Goal: Task Accomplishment & Management: Complete application form

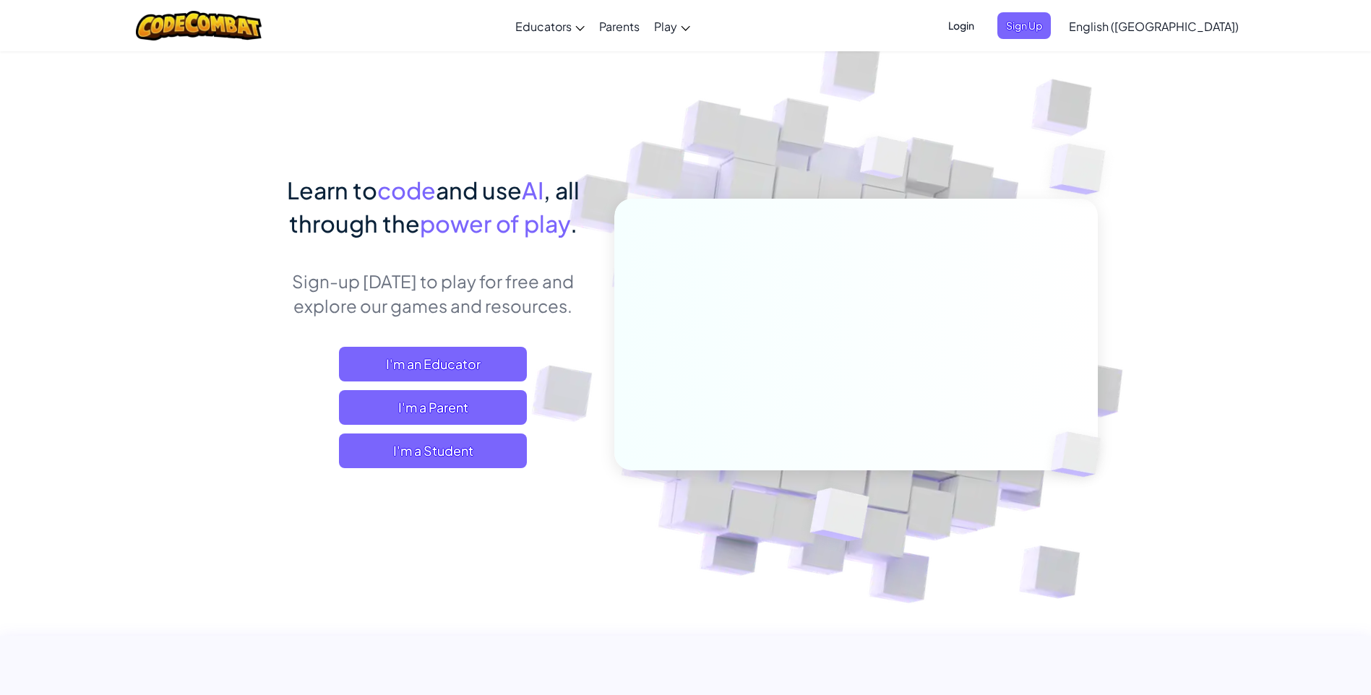
click at [983, 34] on span "Login" at bounding box center [961, 25] width 43 height 27
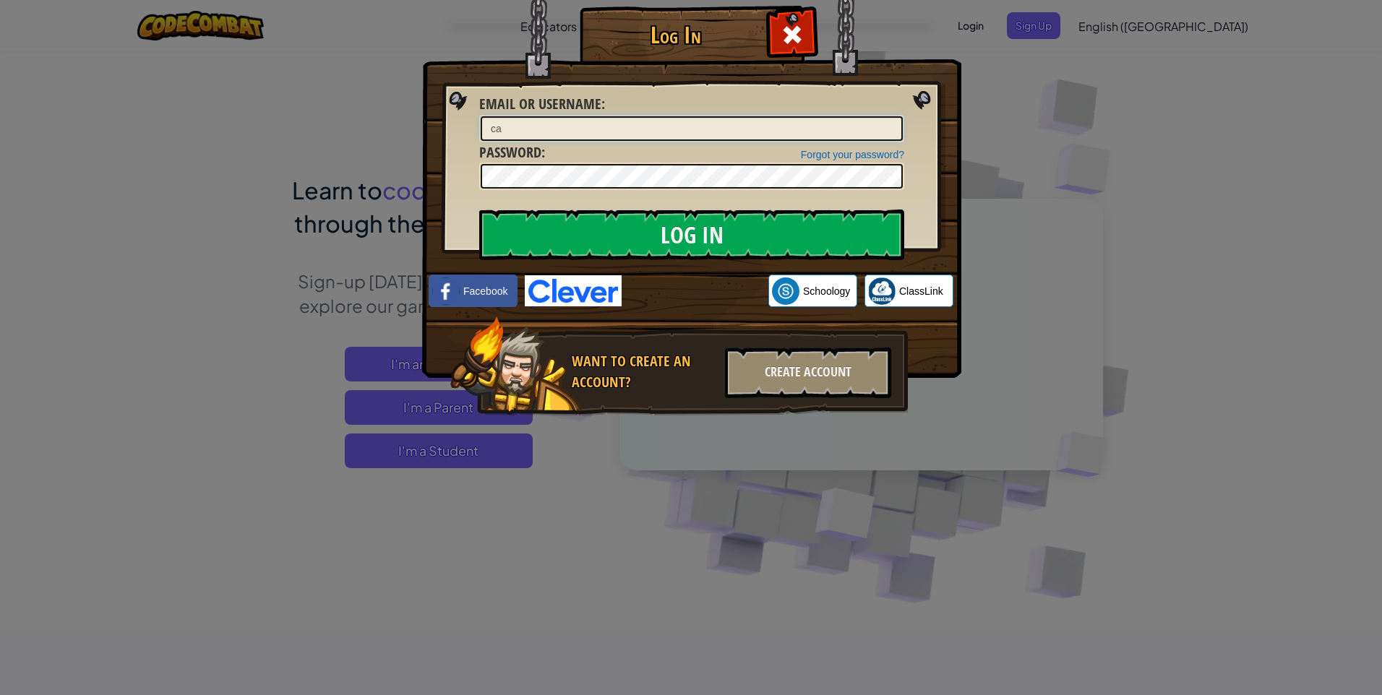
type input "c"
type input "Caragh"
click at [690, 235] on input "Log In" at bounding box center [691, 235] width 425 height 51
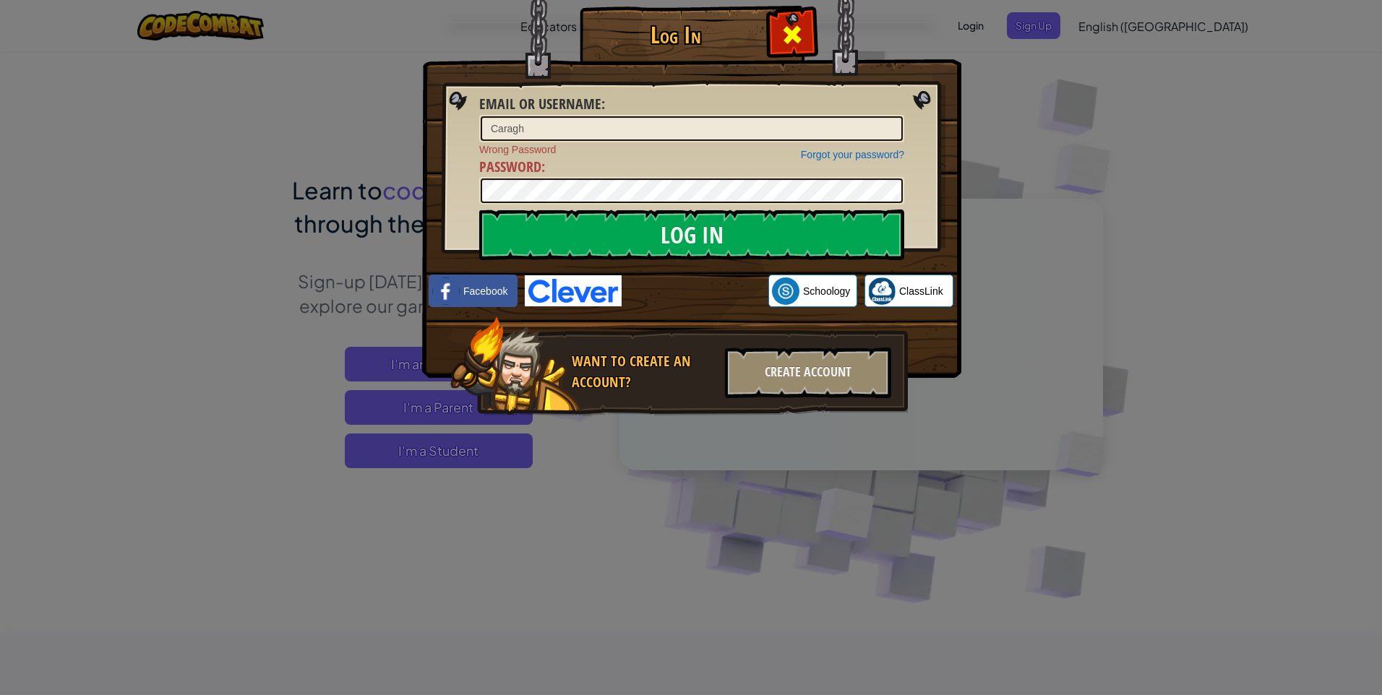
click at [779, 42] on div at bounding box center [792, 33] width 46 height 46
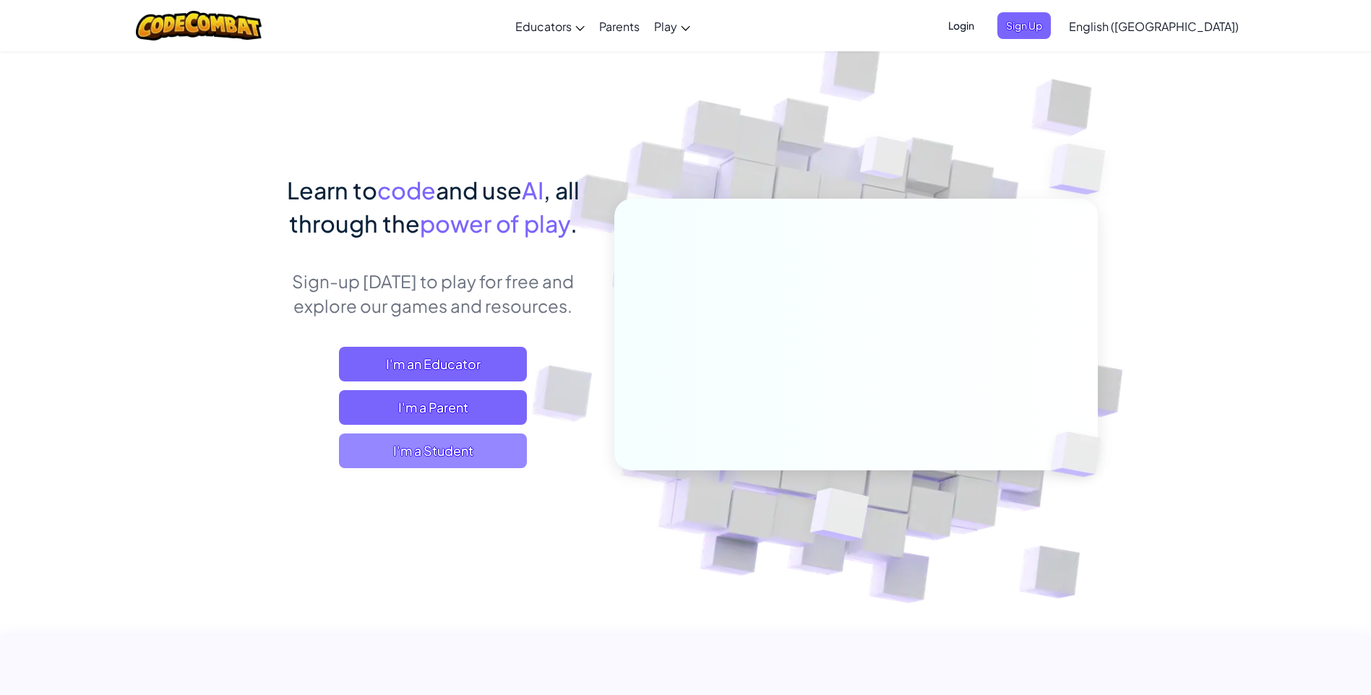
click at [496, 445] on span "I'm a Student" at bounding box center [433, 451] width 188 height 35
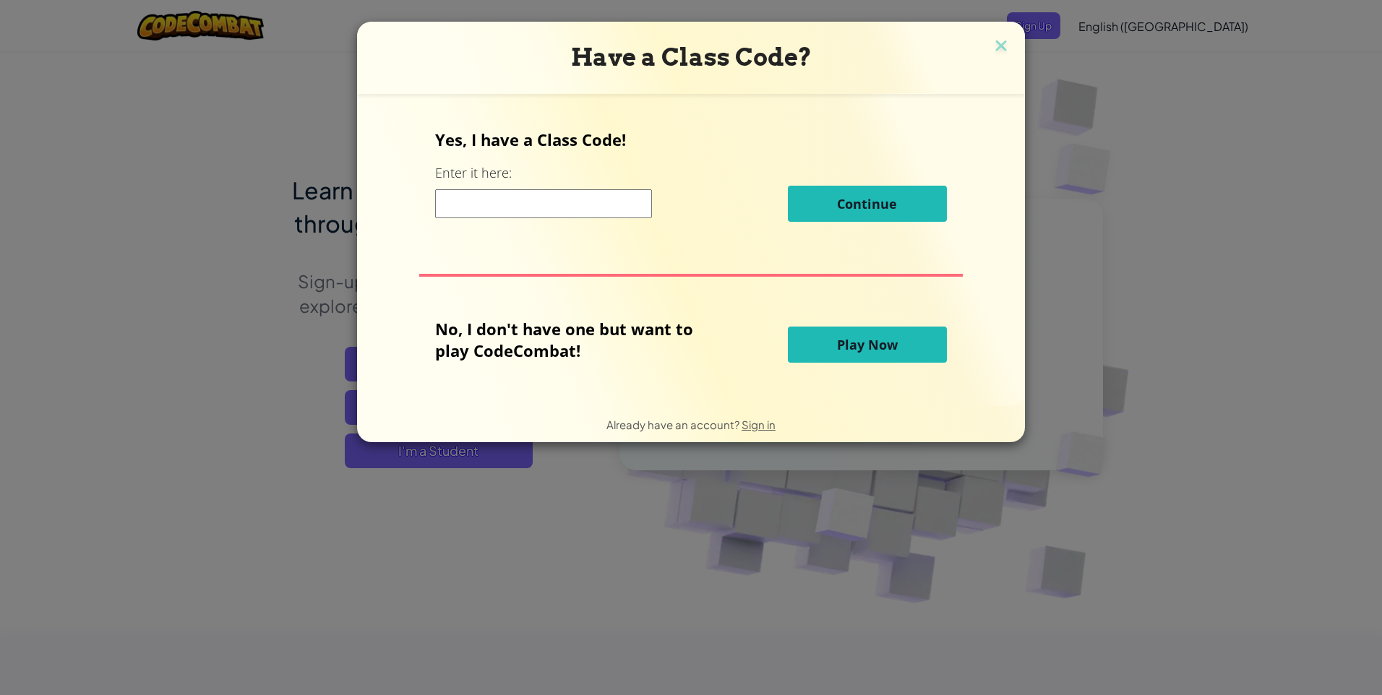
click at [534, 207] on input at bounding box center [543, 203] width 217 height 29
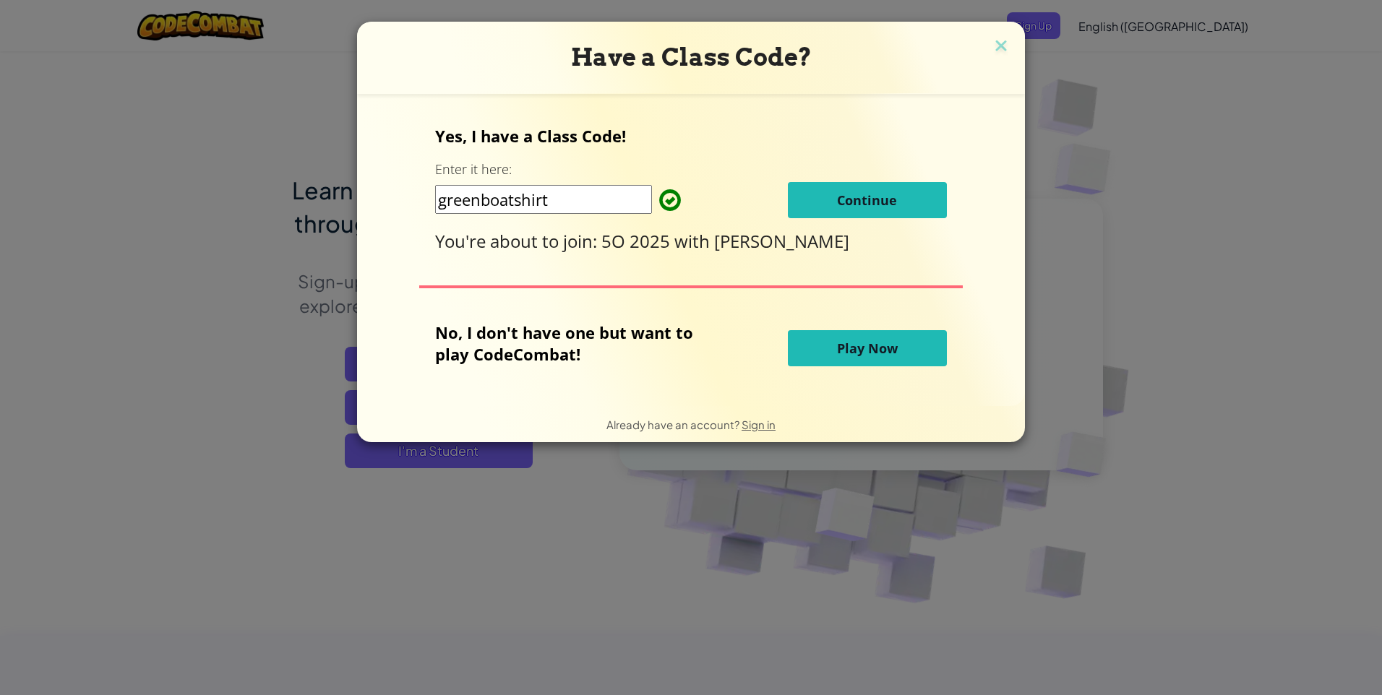
type input "greenboatshirt"
click at [853, 200] on span "Continue" at bounding box center [867, 200] width 60 height 17
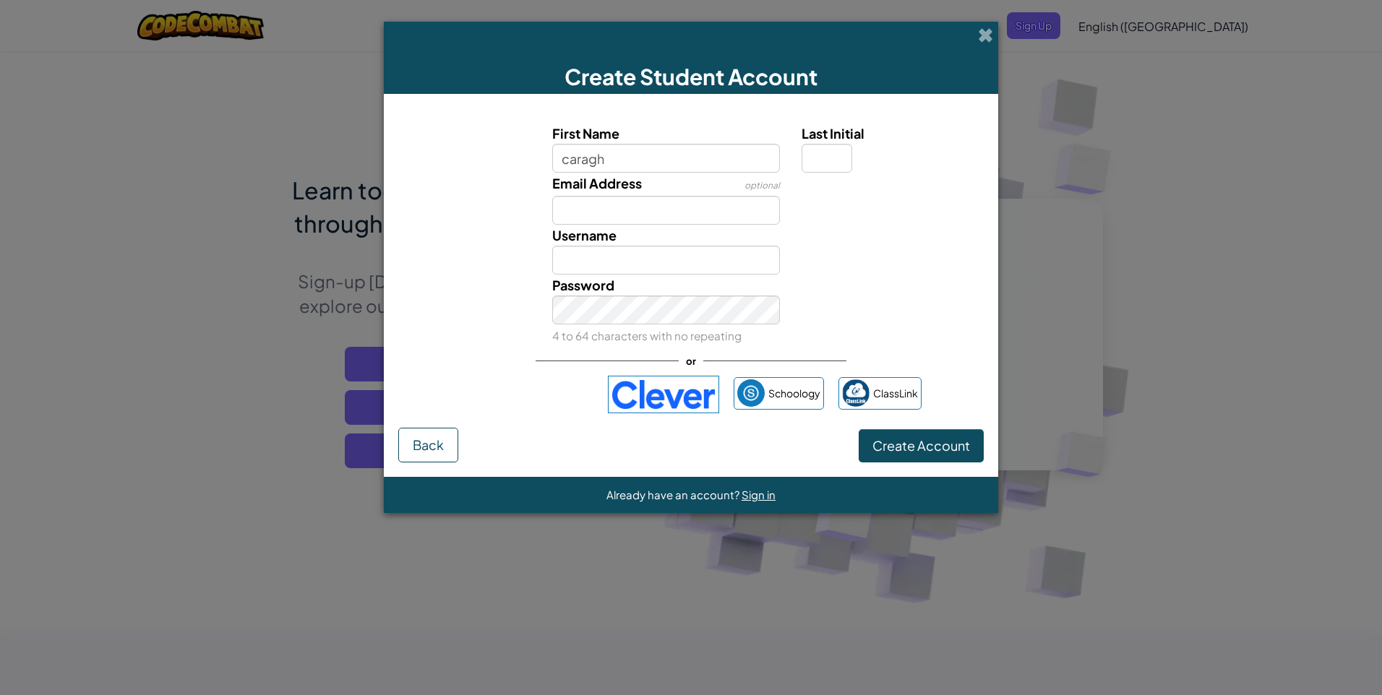
type input "caragh"
type input "Caragh"
click at [831, 153] on input "Last Initial" at bounding box center [827, 158] width 51 height 29
type input "s"
type input "CaraghS"
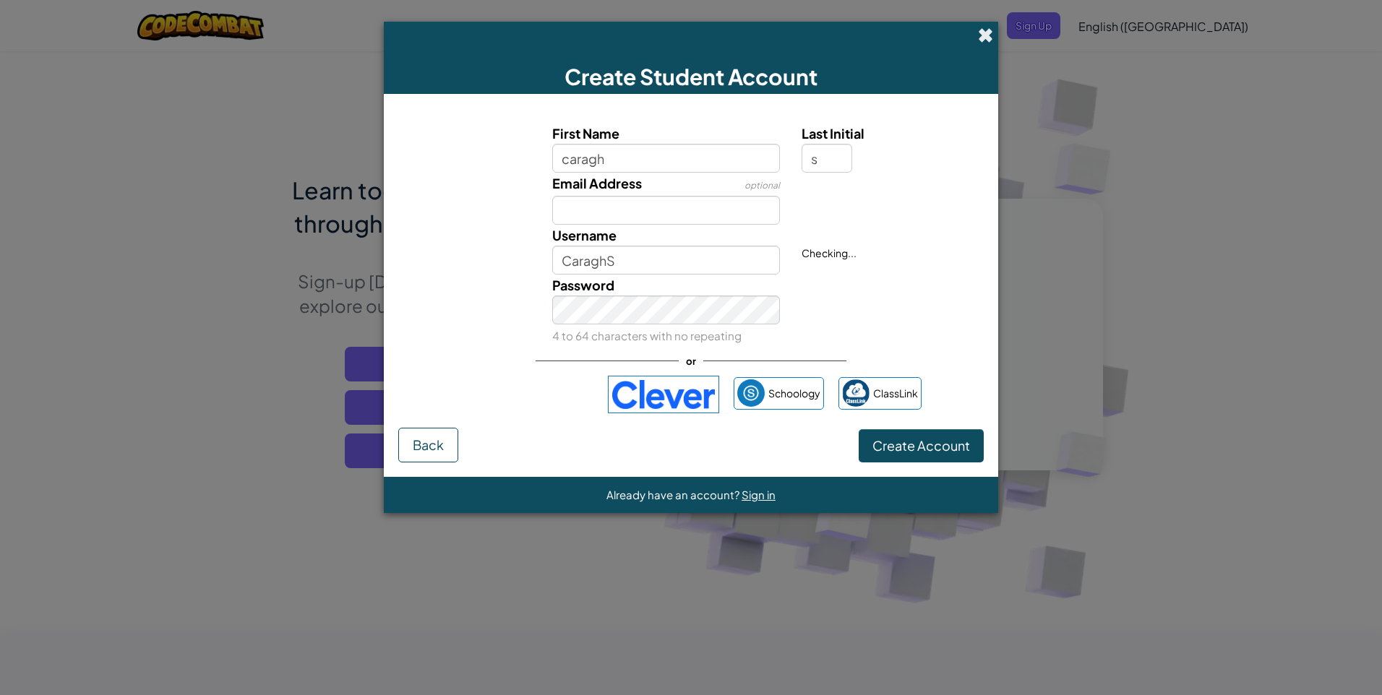
click at [982, 35] on span at bounding box center [985, 34] width 15 height 15
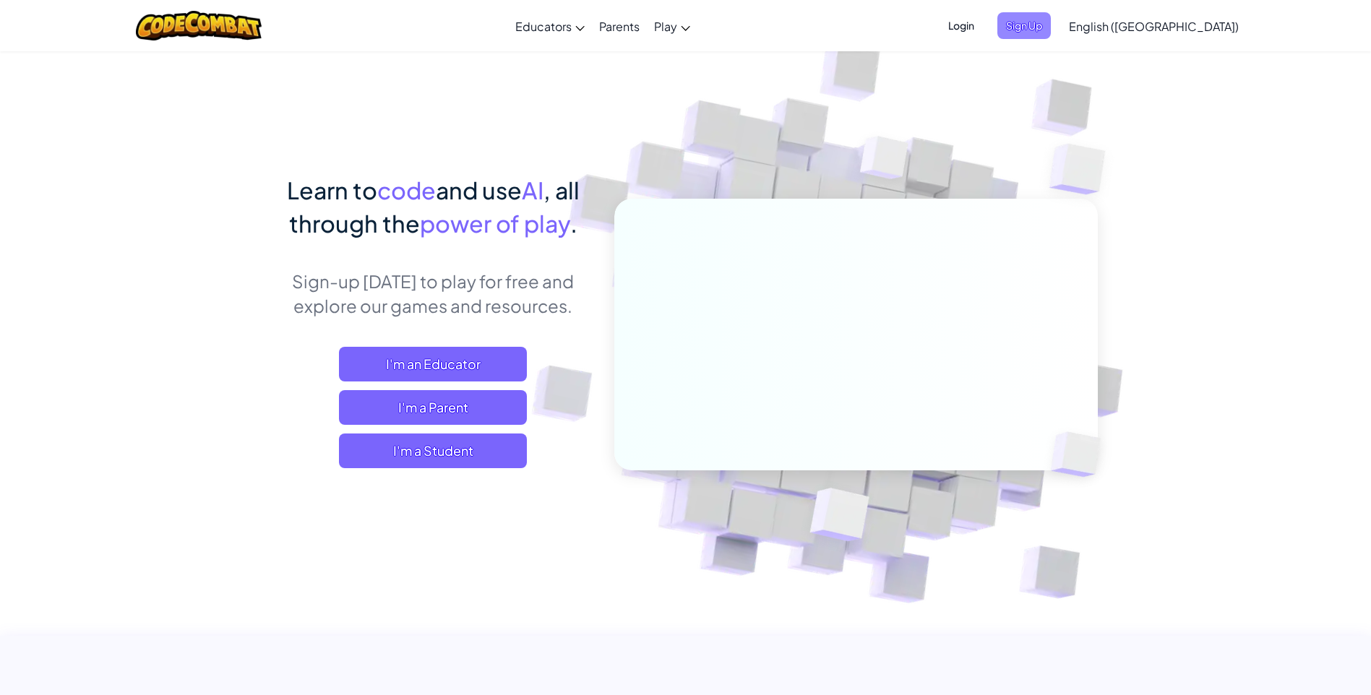
click at [1051, 14] on span "Sign Up" at bounding box center [1024, 25] width 53 height 27
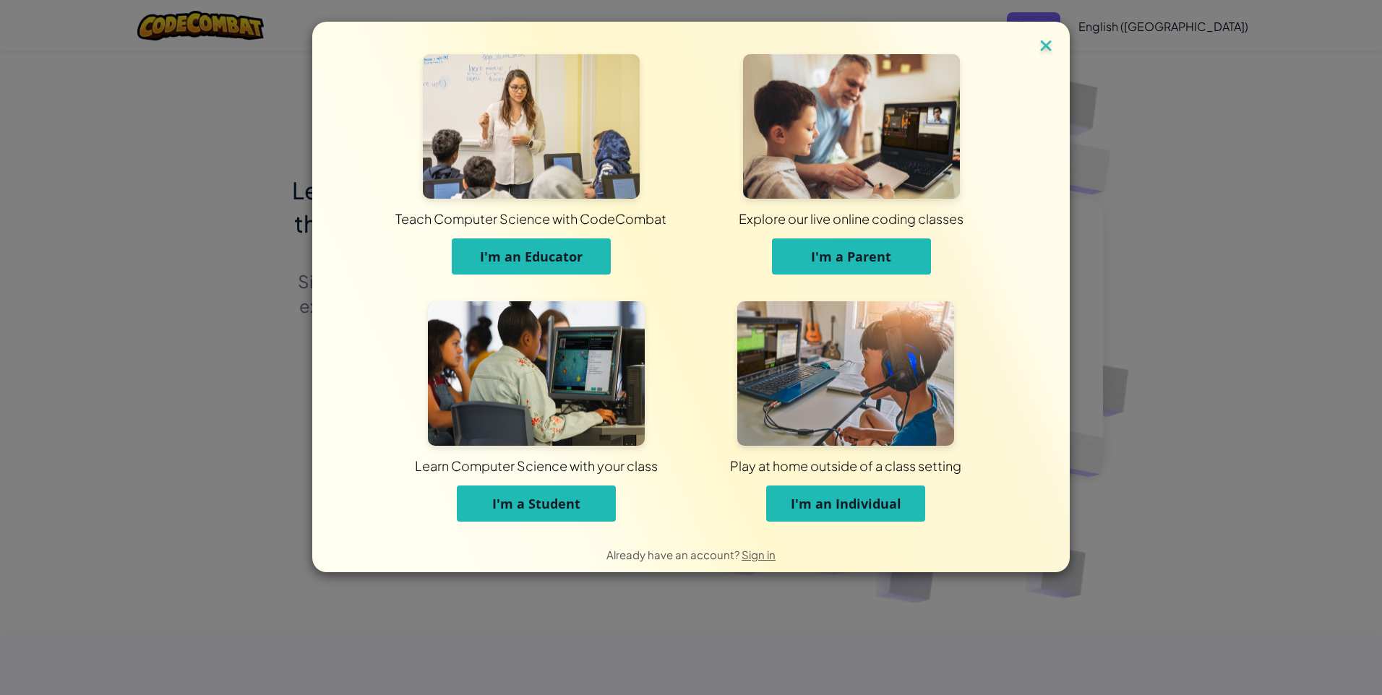
click at [1044, 43] on img at bounding box center [1046, 47] width 19 height 22
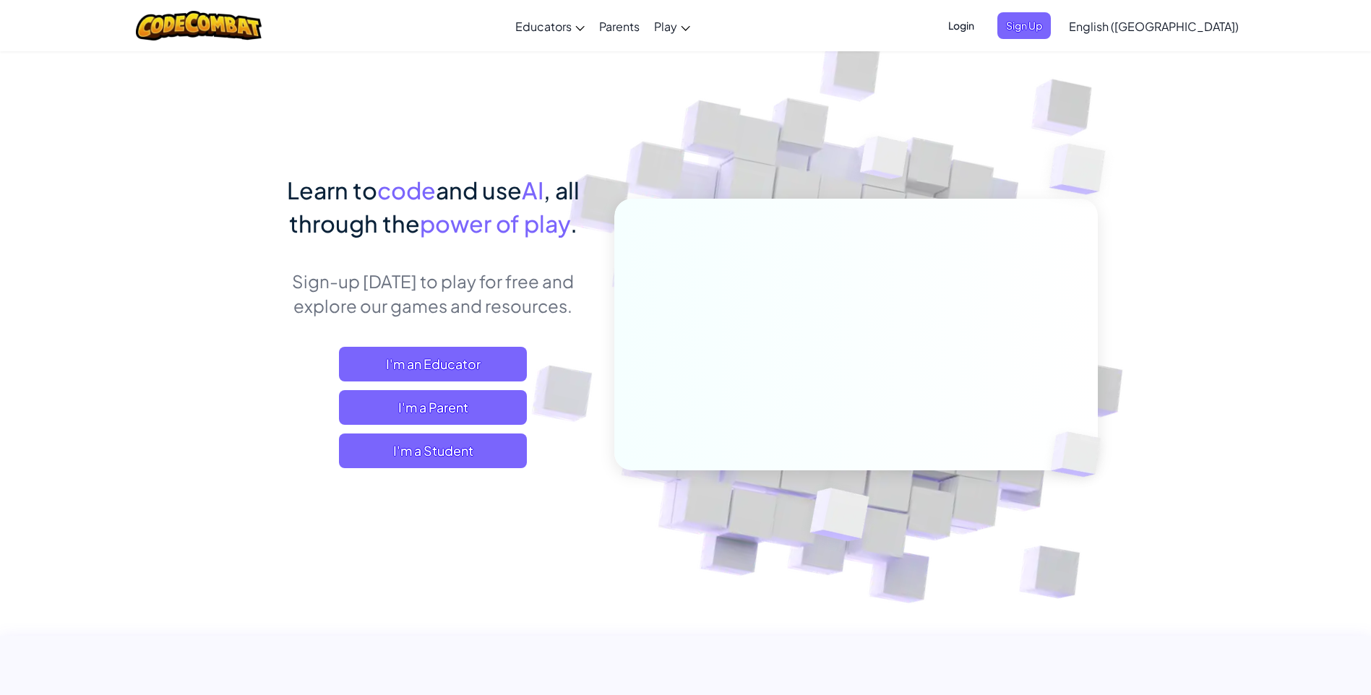
click at [983, 22] on span "Login" at bounding box center [961, 25] width 43 height 27
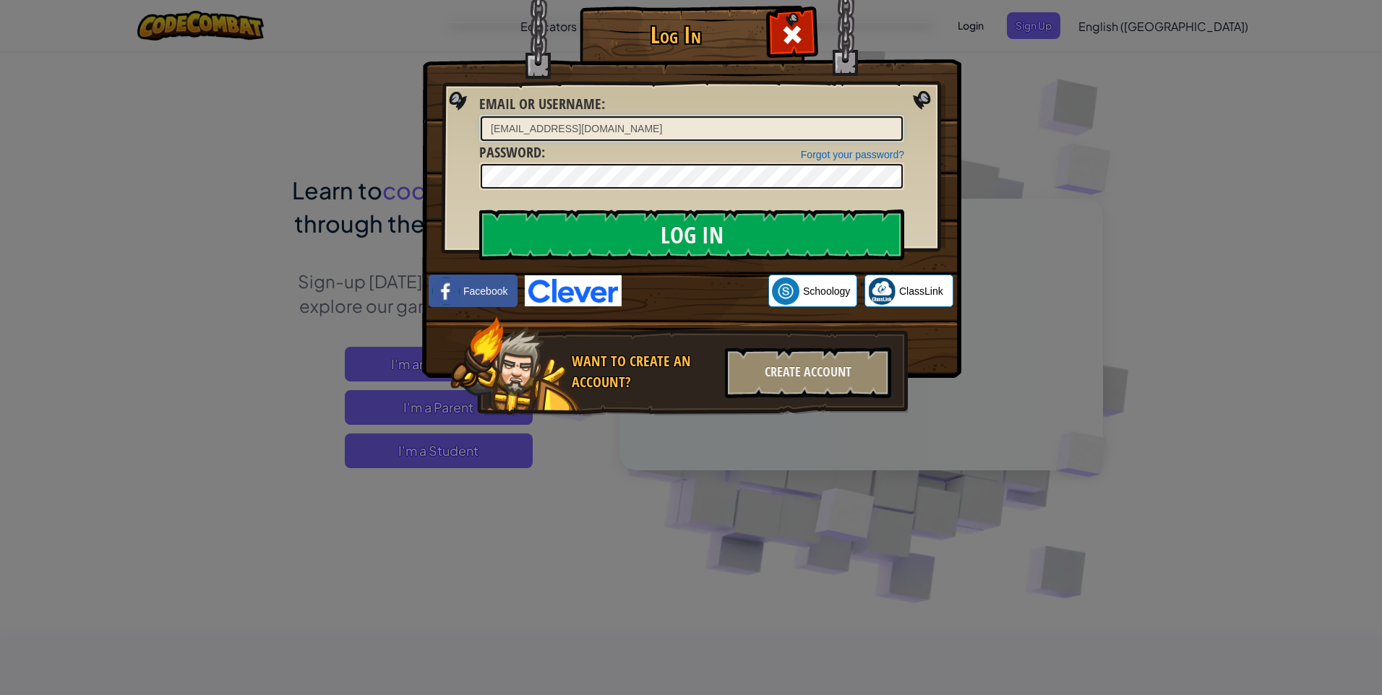
type input "[EMAIL_ADDRESS][DOMAIN_NAME]"
click at [602, 213] on input "Log In" at bounding box center [691, 235] width 425 height 51
